Goal: Book appointment/travel/reservation

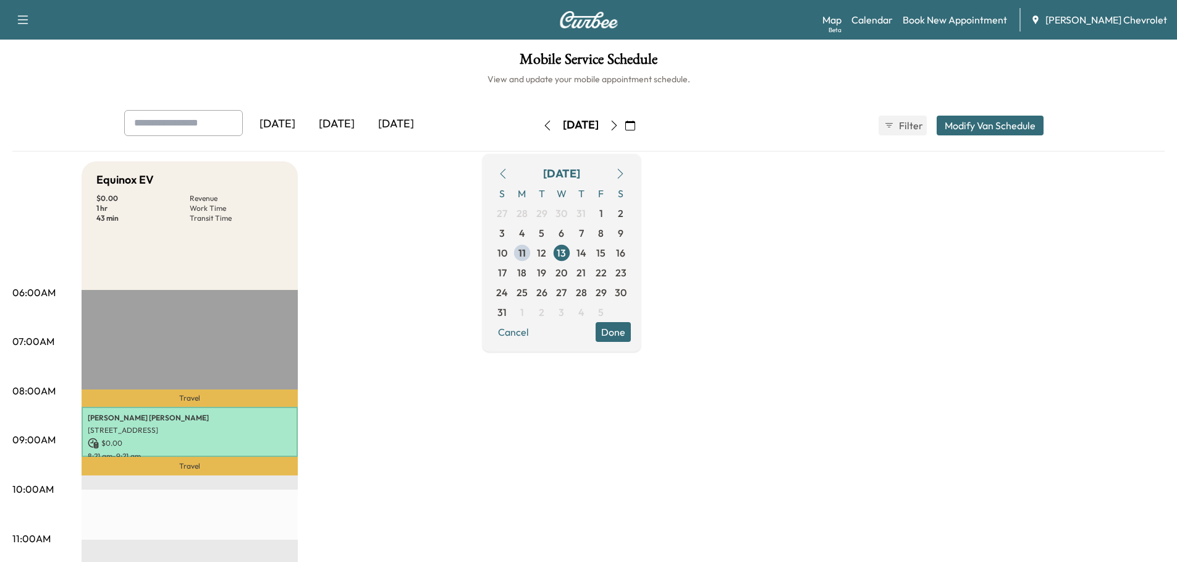
click at [351, 124] on div "[DATE]" at bounding box center [336, 124] width 59 height 28
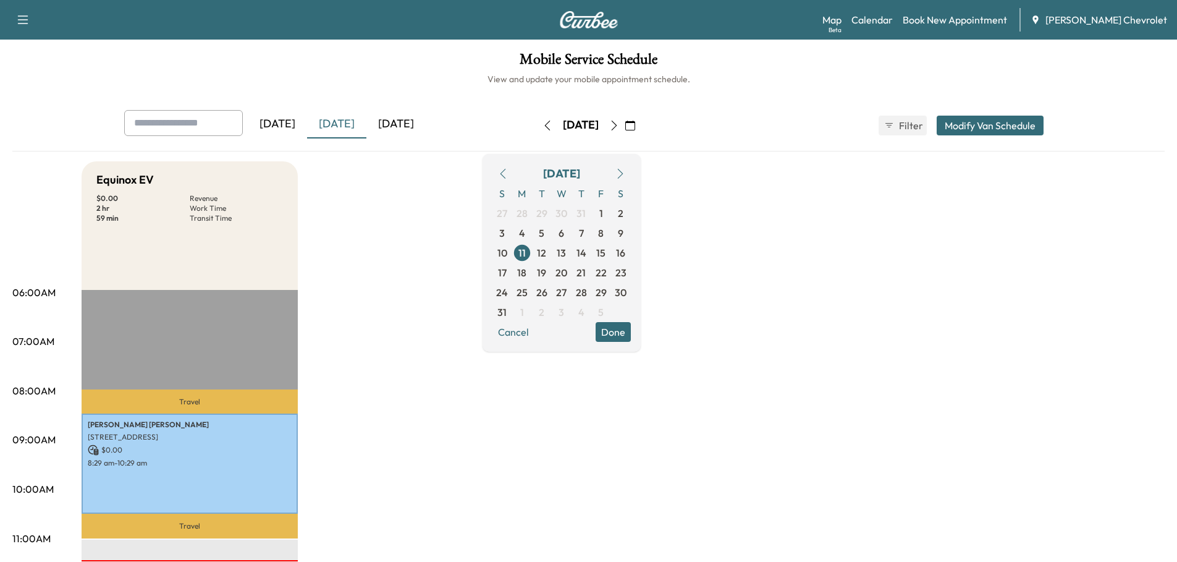
click at [619, 121] on icon "button" at bounding box center [614, 125] width 10 height 10
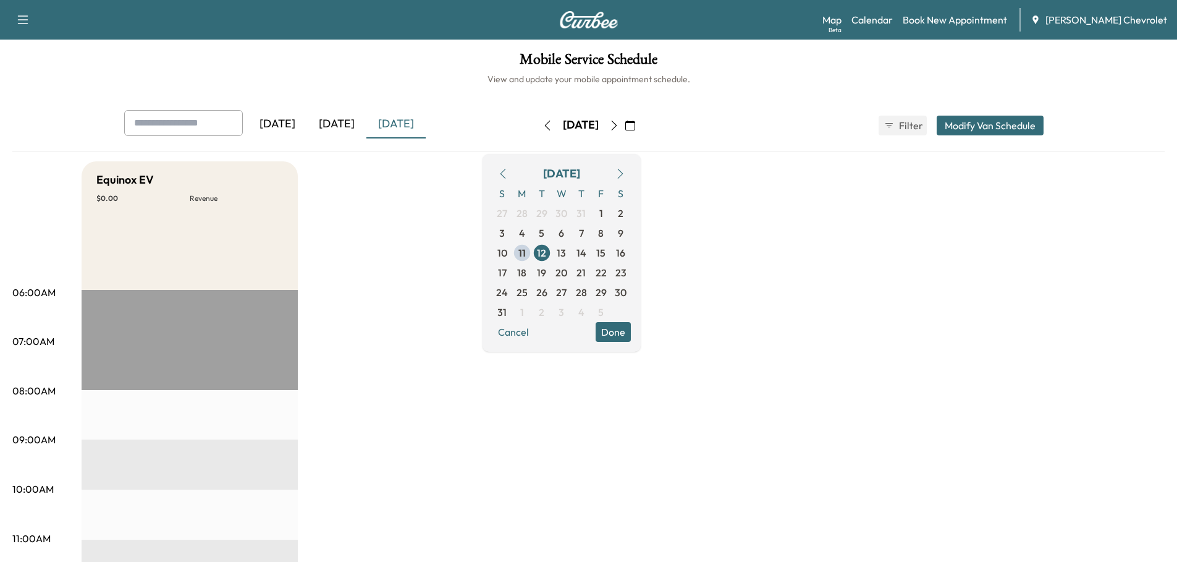
click at [619, 126] on icon "button" at bounding box center [614, 125] width 10 height 10
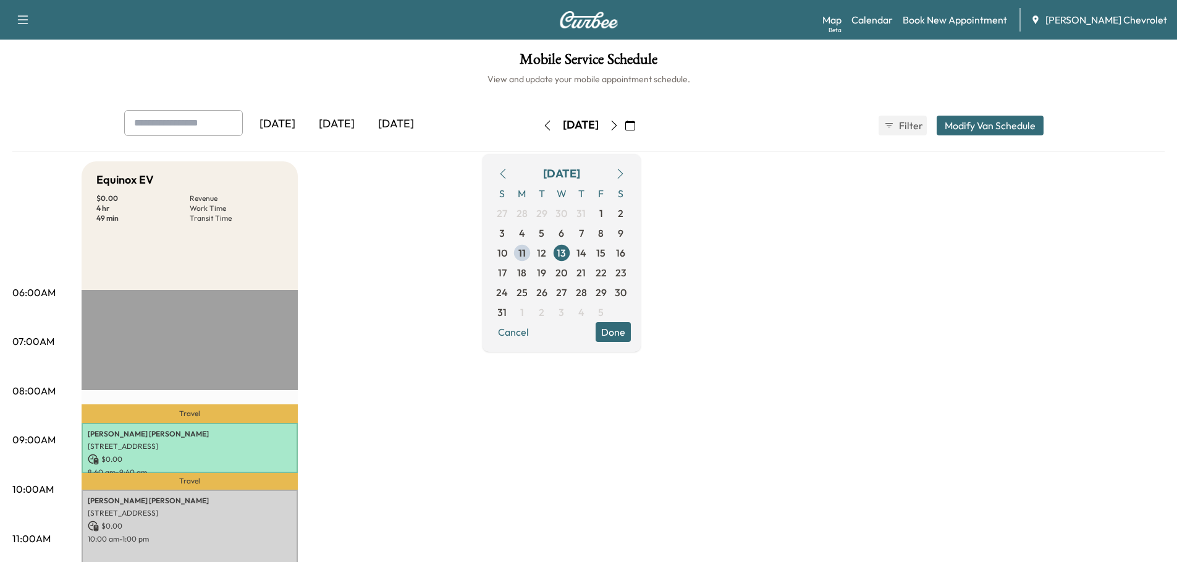
click at [619, 124] on icon "button" at bounding box center [614, 125] width 10 height 10
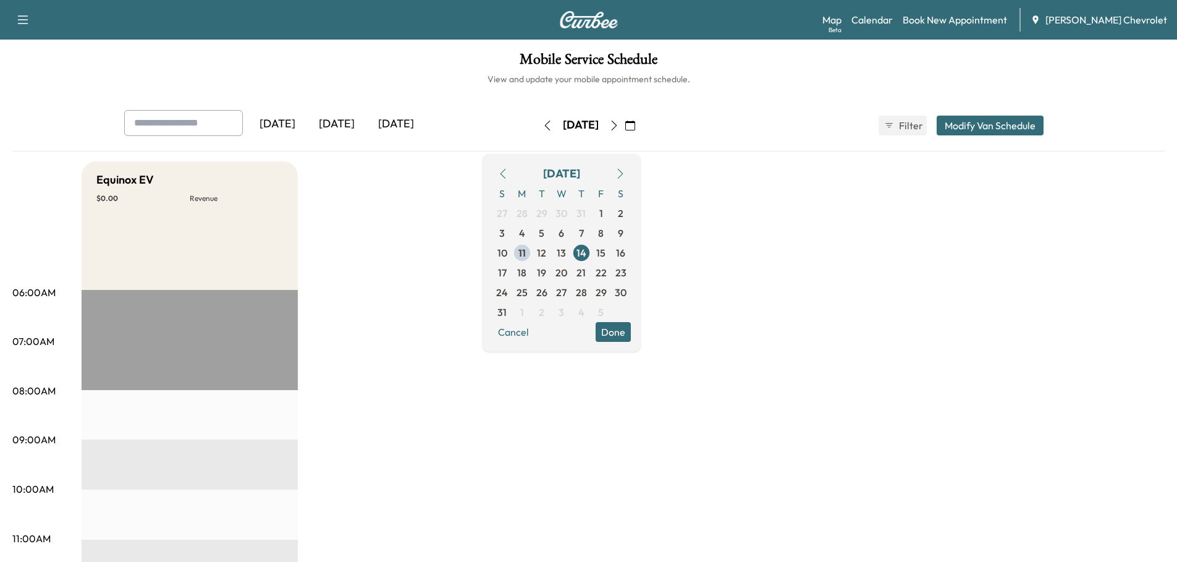
click at [619, 122] on icon "button" at bounding box center [614, 125] width 10 height 10
click at [542, 125] on icon "button" at bounding box center [547, 125] width 10 height 10
click at [537, 125] on button "button" at bounding box center [547, 126] width 21 height 20
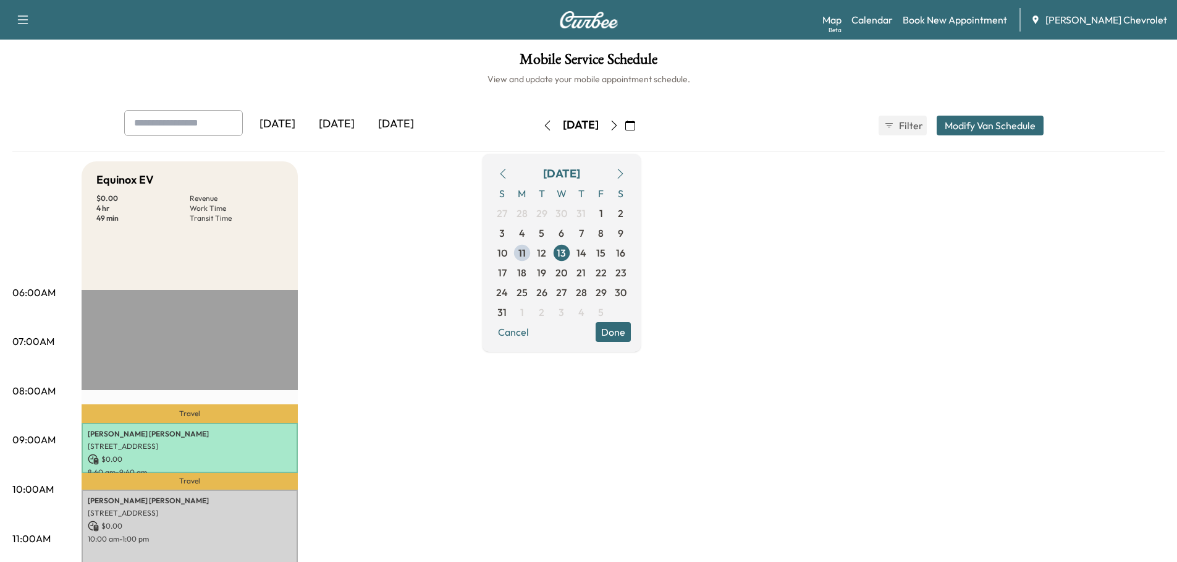
click at [563, 125] on div "[DATE]" at bounding box center [581, 124] width 36 height 15
click at [617, 127] on icon "button" at bounding box center [614, 125] width 6 height 10
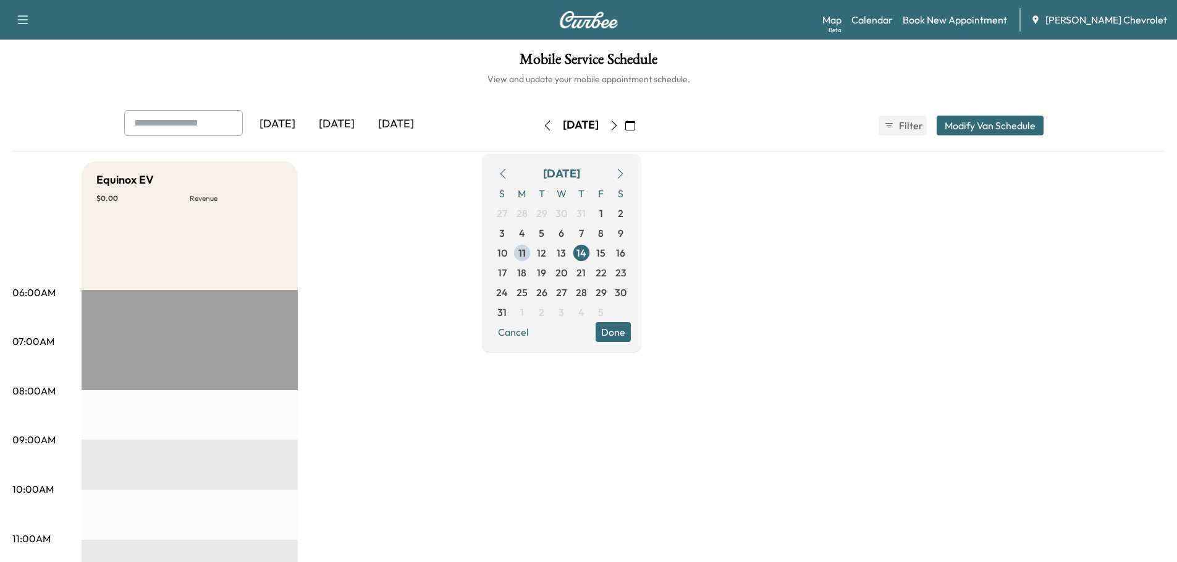
click at [631, 331] on button "Done" at bounding box center [613, 332] width 35 height 20
